Goal: Find specific page/section: Find specific page/section

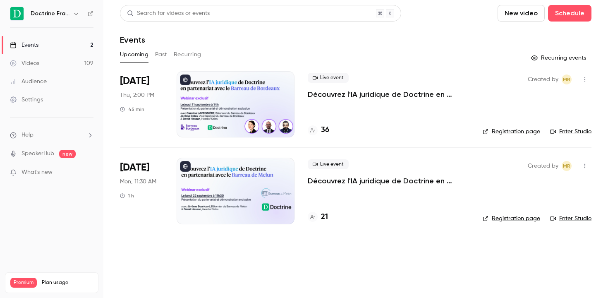
click at [68, 14] on h6 "Doctrine France" at bounding box center [50, 14] width 39 height 8
click at [75, 14] on icon "button" at bounding box center [76, 13] width 7 height 7
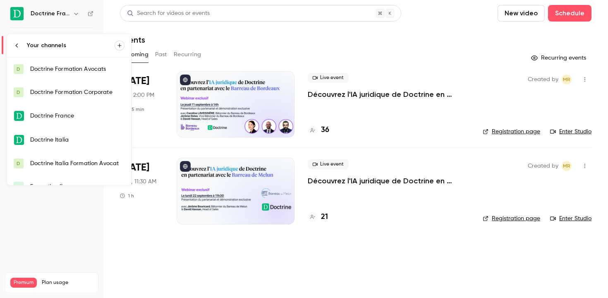
click at [76, 91] on div "Doctrine Formation Corporate" at bounding box center [77, 92] width 94 height 8
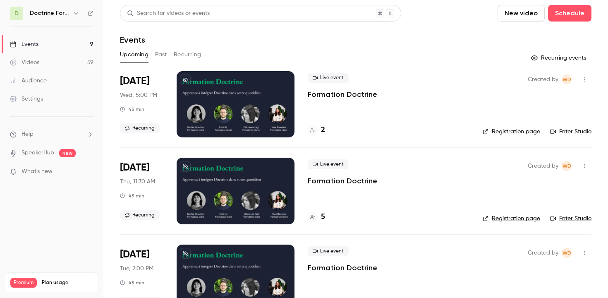
click at [319, 130] on div "2" at bounding box center [316, 130] width 17 height 11
click at [405, 63] on div "Upcoming Past Recurring" at bounding box center [356, 56] width 472 height 17
